Goal: Task Accomplishment & Management: Complete application form

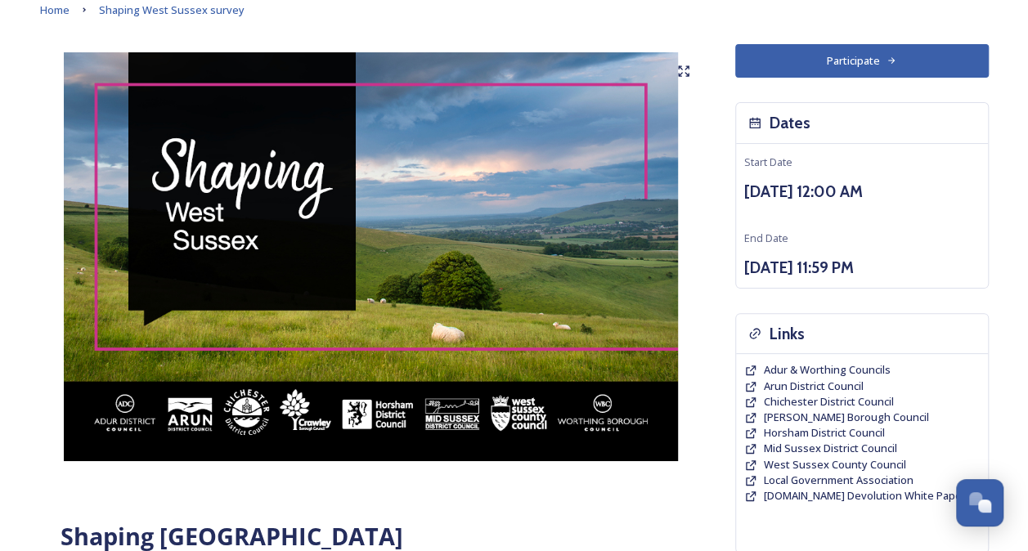
scroll to position [164, 0]
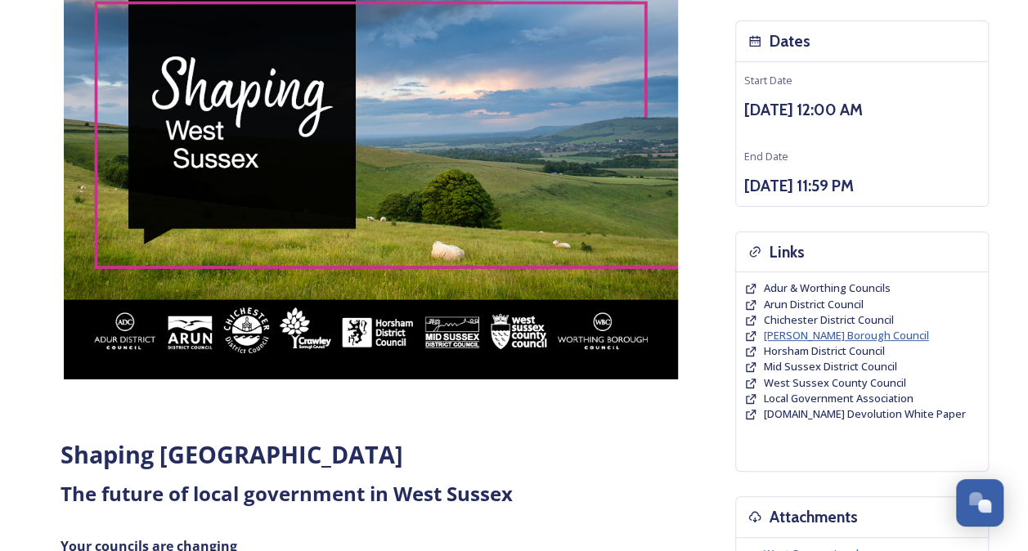
click at [877, 331] on span "[PERSON_NAME] Borough Council" at bounding box center [846, 335] width 165 height 15
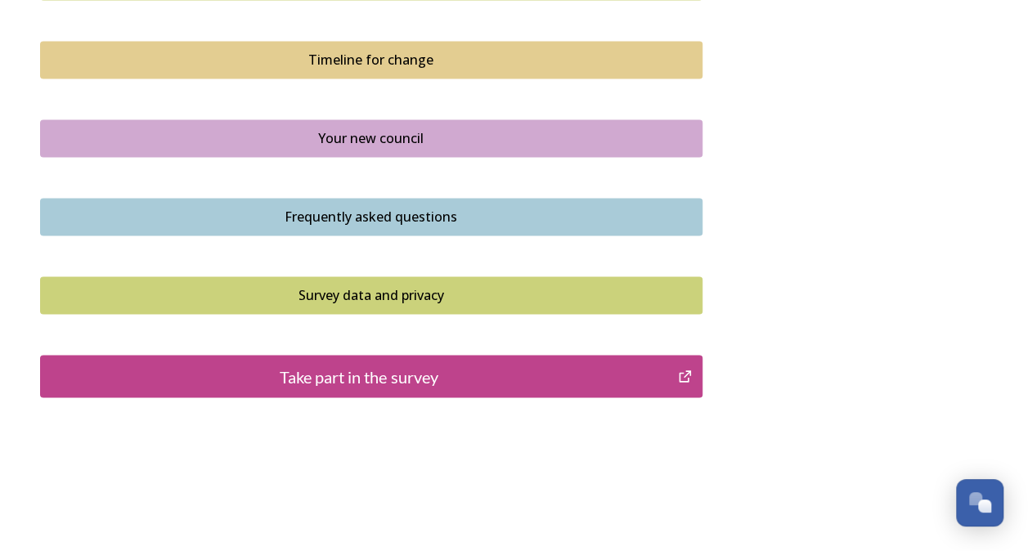
scroll to position [1204, 0]
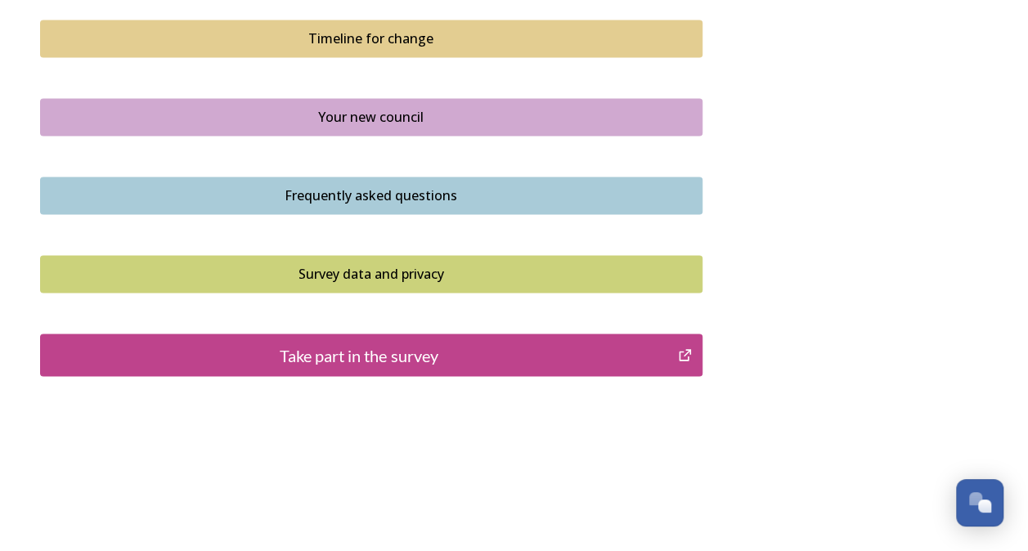
click at [348, 348] on div "Take part in the survey" at bounding box center [359, 355] width 621 height 25
